Goal: Information Seeking & Learning: Learn about a topic

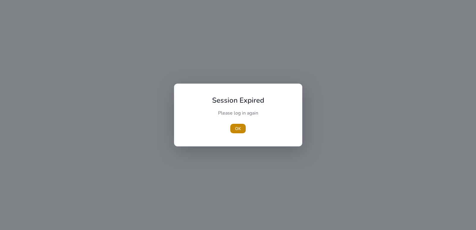
click at [230, 124] on button "OK" at bounding box center [237, 129] width 15 height 10
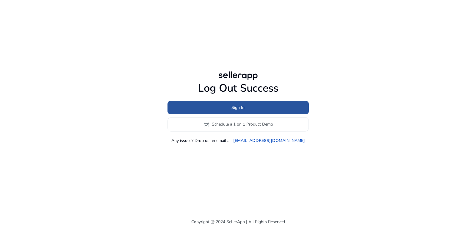
click at [275, 105] on span at bounding box center [237, 107] width 141 height 14
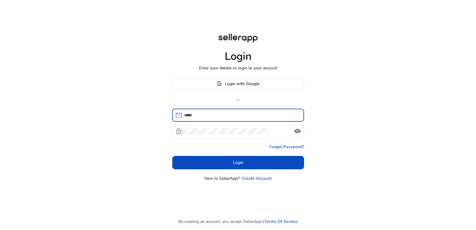
type input "**********"
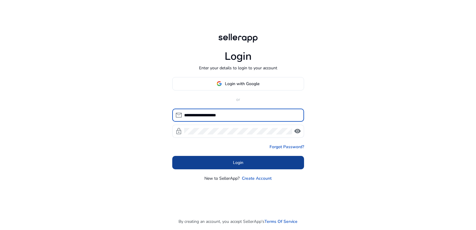
click at [260, 161] on span at bounding box center [238, 162] width 132 height 14
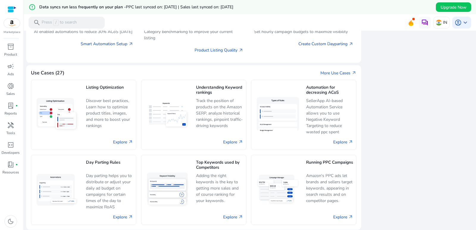
scroll to position [387, 0]
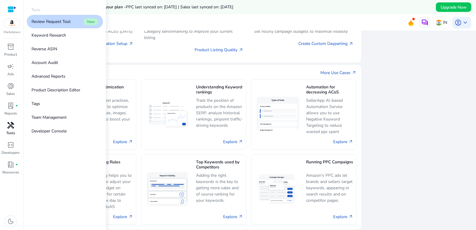
click at [10, 128] on span "handyman" at bounding box center [10, 125] width 7 height 7
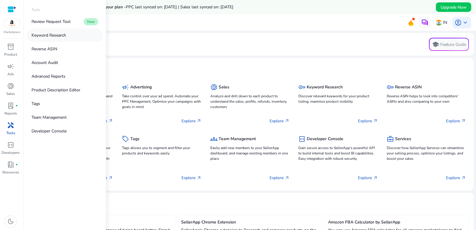
click at [55, 37] on p "Keyword Research" at bounding box center [49, 35] width 34 height 6
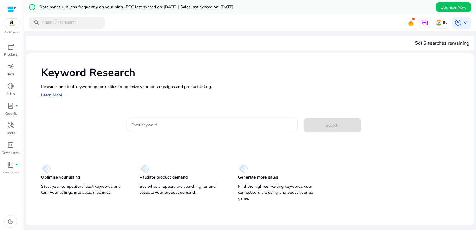
click at [143, 123] on input "Enter Keyword" at bounding box center [211, 124] width 161 height 7
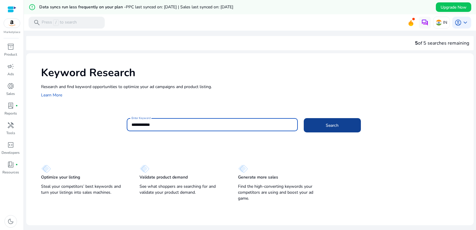
type input "**********"
click at [323, 119] on span at bounding box center [332, 125] width 57 height 14
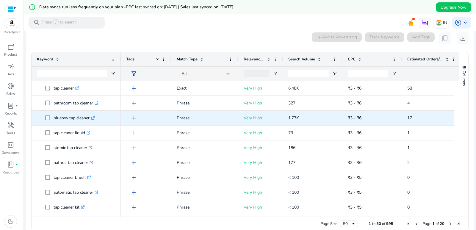
scroll to position [85, 0]
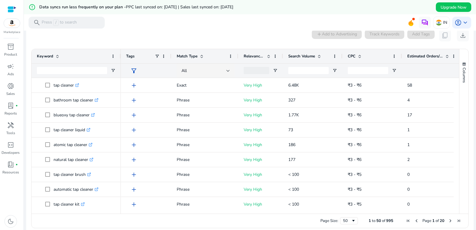
click at [320, 56] on span at bounding box center [319, 56] width 5 height 5
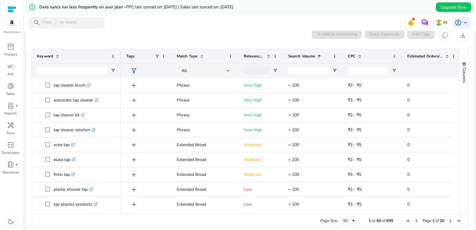
click at [320, 56] on span at bounding box center [319, 56] width 5 height 5
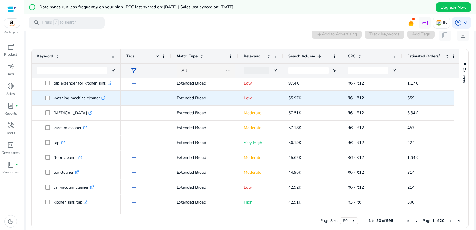
scroll to position [119, 0]
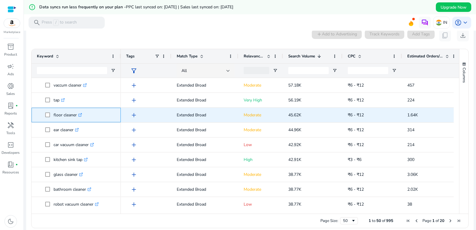
copy span "floor cleaner"
drag, startPoint x: 52, startPoint y: 116, endPoint x: 77, endPoint y: 118, distance: 25.3
click at [77, 118] on span "floor cleaner .st0{fill:#2c8af8}" at bounding box center [80, 115] width 70 height 12
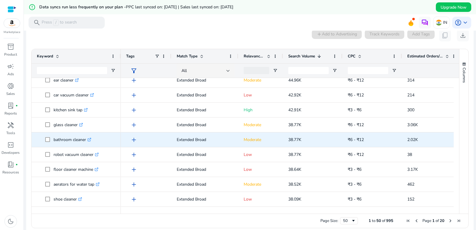
scroll to position [178, 0]
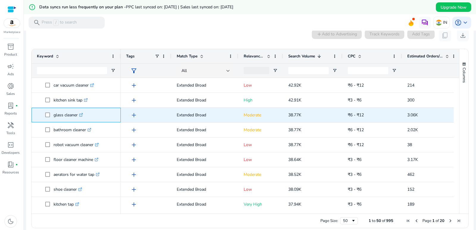
copy span "glass cleaner"
drag, startPoint x: 52, startPoint y: 120, endPoint x: 78, endPoint y: 120, distance: 25.6
click at [78, 120] on span "glass cleaner .st0{fill:#2c8af8}" at bounding box center [80, 115] width 70 height 12
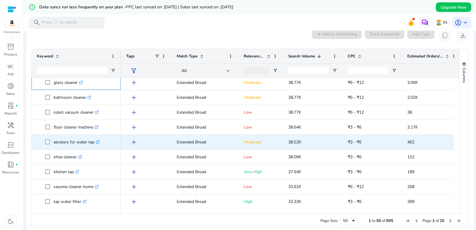
scroll to position [238, 0]
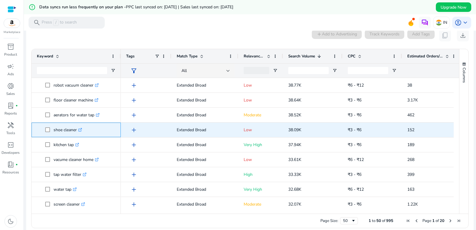
copy span "shoe cleaner"
drag, startPoint x: 52, startPoint y: 130, endPoint x: 77, endPoint y: 132, distance: 24.8
click at [77, 132] on span "shoe cleaner .st0{fill:#2c8af8}" at bounding box center [80, 130] width 70 height 12
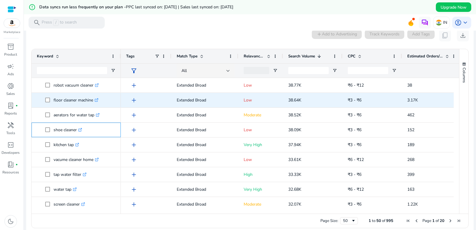
scroll to position [268, 0]
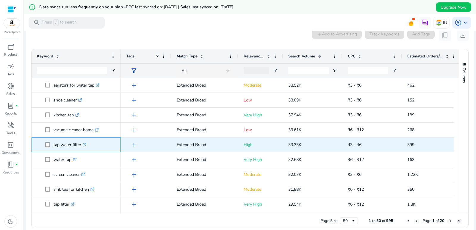
copy span "tap water filter"
drag, startPoint x: 52, startPoint y: 143, endPoint x: 81, endPoint y: 143, distance: 28.9
click at [81, 143] on span "tap water filter .st0{fill:#2c8af8}" at bounding box center [80, 145] width 70 height 12
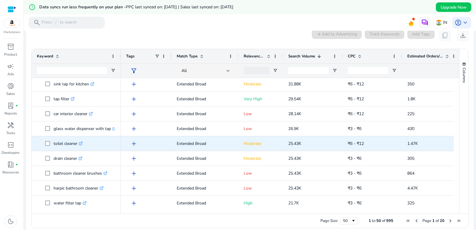
scroll to position [0, 0]
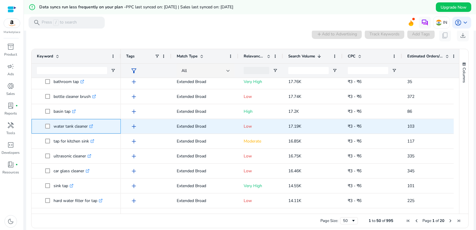
copy p "water tank cleaner"
drag, startPoint x: 54, startPoint y: 128, endPoint x: 90, endPoint y: 128, distance: 36.6
click at [90, 128] on p "water tank cleaner .st0{fill:#2c8af8}" at bounding box center [74, 126] width 40 height 12
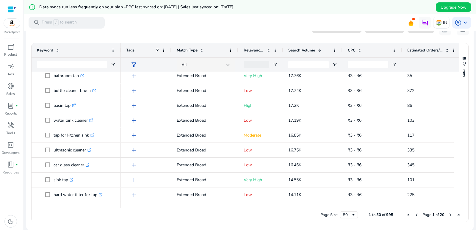
click at [444, 51] on span at bounding box center [446, 50] width 7 height 5
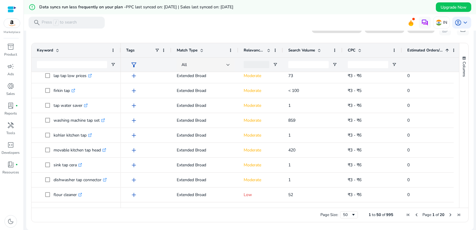
click at [444, 51] on span at bounding box center [446, 50] width 7 height 5
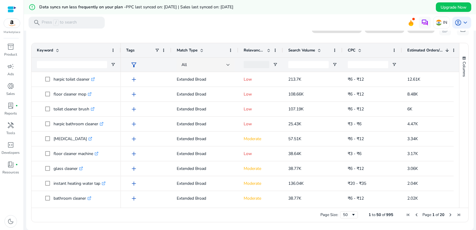
click at [260, 49] on span "Relevance Score" at bounding box center [254, 50] width 21 height 5
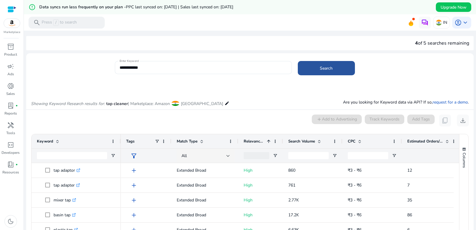
click at [325, 69] on span "Search" at bounding box center [326, 68] width 13 height 6
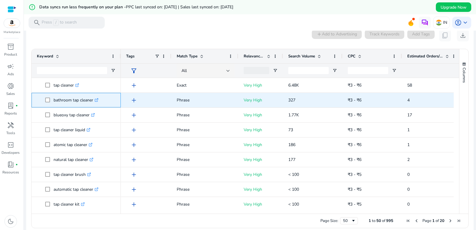
copy span "bathroom tap cleaner"
drag, startPoint x: 54, startPoint y: 101, endPoint x: 94, endPoint y: 102, distance: 40.2
click at [94, 102] on span "bathroom tap cleaner .st0{fill:#2c8af8}" at bounding box center [80, 100] width 70 height 12
drag, startPoint x: 54, startPoint y: 101, endPoint x: 85, endPoint y: 104, distance: 31.3
click at [85, 104] on p "tap cleaner liquid .st0{fill:#2c8af8}" at bounding box center [72, 100] width 37 height 12
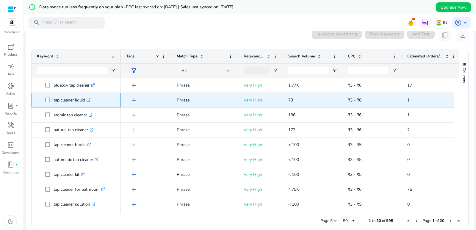
copy p "tap cleaner liquid"
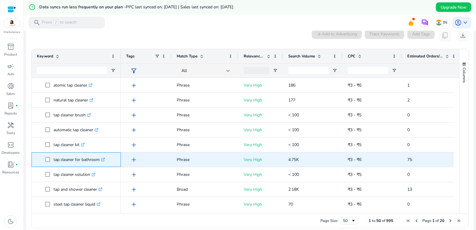
copy p "ap cleaner for bathroom"
drag, startPoint x: 55, startPoint y: 160, endPoint x: 100, endPoint y: 162, distance: 45.2
click at [100, 162] on p "tap cleaner for bathroom .st0{fill:#2c8af8}" at bounding box center [79, 159] width 51 height 12
copy span "tap cleaner for bathroom"
drag, startPoint x: 50, startPoint y: 161, endPoint x: 101, endPoint y: 165, distance: 50.8
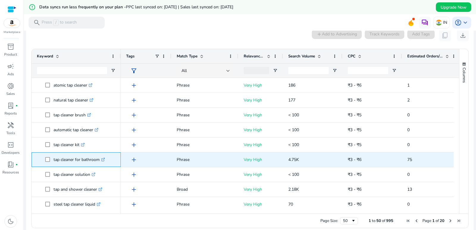
click at [101, 165] on span "tap cleaner for bathroom .st0{fill:#2c8af8}" at bounding box center [80, 159] width 70 height 12
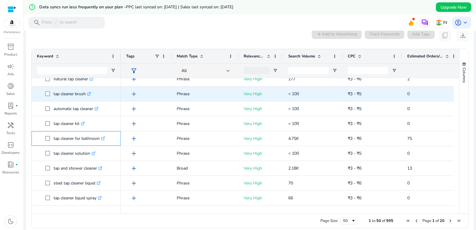
scroll to position [89, 0]
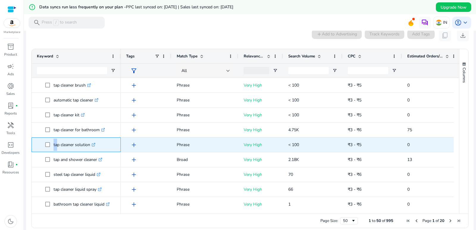
drag, startPoint x: 53, startPoint y: 145, endPoint x: 56, endPoint y: 147, distance: 3.8
click at [56, 147] on span "tap cleaner solution .st0{fill:#2c8af8}" at bounding box center [80, 145] width 70 height 12
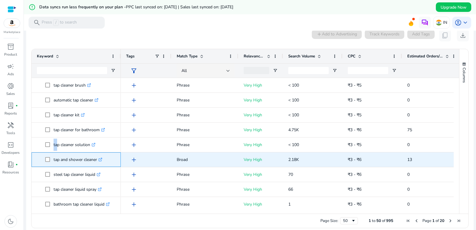
copy p "tap and shower cleaner"
drag, startPoint x: 54, startPoint y: 161, endPoint x: 98, endPoint y: 161, distance: 44.9
click at [98, 161] on p "tap and shower cleaner .st0{fill:#2c8af8}" at bounding box center [78, 159] width 49 height 12
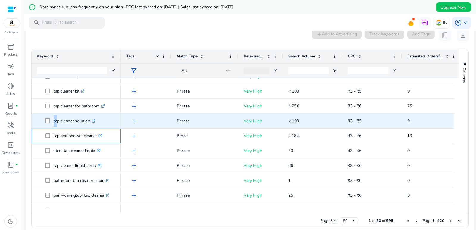
scroll to position [119, 0]
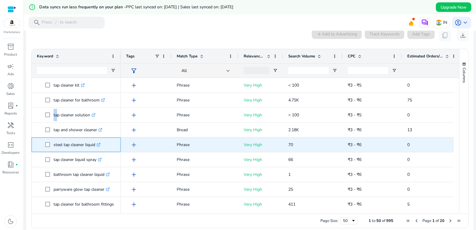
drag, startPoint x: 52, startPoint y: 145, endPoint x: 96, endPoint y: 150, distance: 44.8
click at [96, 150] on span "steel tap cleaner liquid .st0{fill:#2c8af8}" at bounding box center [80, 145] width 70 height 12
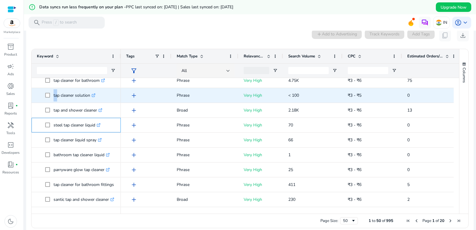
scroll to position [149, 0]
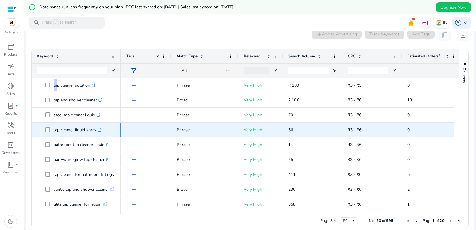
drag, startPoint x: 53, startPoint y: 131, endPoint x: 99, endPoint y: 133, distance: 45.8
click at [99, 133] on span "tap cleaner liquid spray .st0{fill:#2c8af8}" at bounding box center [80, 130] width 70 height 12
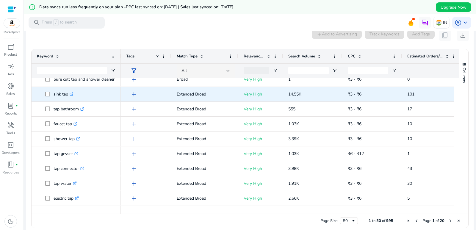
scroll to position [452, 0]
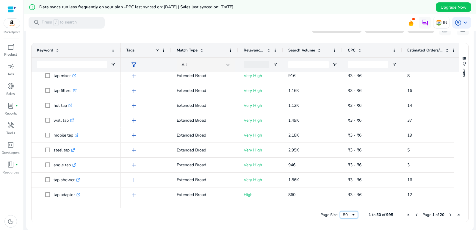
click at [344, 215] on div "50" at bounding box center [347, 214] width 8 height 5
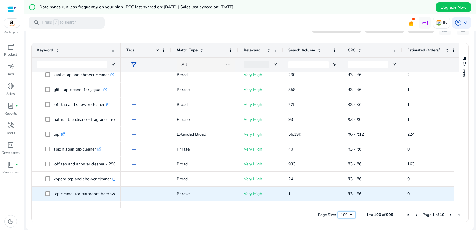
scroll to position [257, 0]
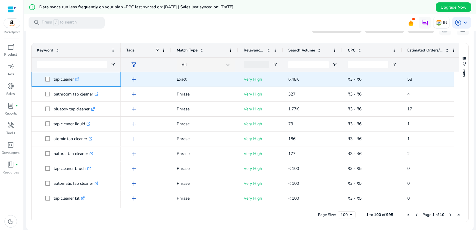
drag, startPoint x: 53, startPoint y: 80, endPoint x: 74, endPoint y: 80, distance: 21.4
click at [74, 80] on span "tap cleaner .st0{fill:#2c8af8}" at bounding box center [80, 79] width 70 height 12
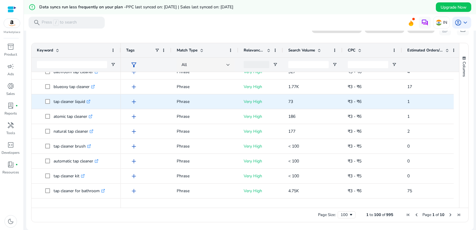
scroll to position [30, 0]
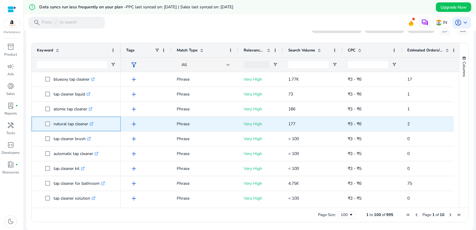
drag, startPoint x: 53, startPoint y: 125, endPoint x: 89, endPoint y: 128, distance: 35.8
click at [89, 128] on span "natural tap cleaner .st0{fill:#2c8af8}" at bounding box center [80, 124] width 70 height 12
